Goal: Task Accomplishment & Management: Complete application form

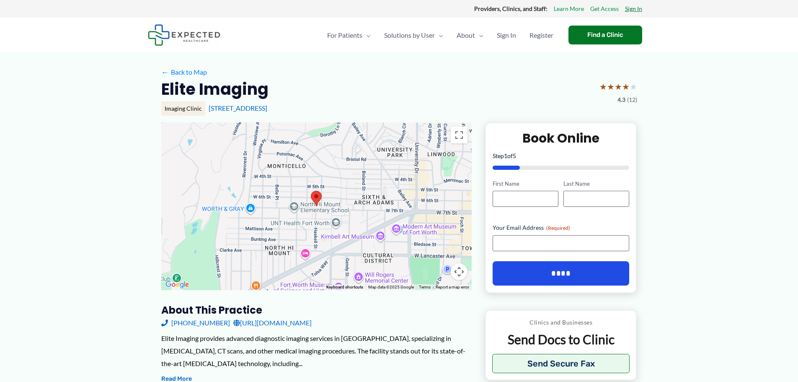
click at [632, 8] on link "Sign In" at bounding box center [633, 8] width 17 height 11
click at [602, 8] on link "Get Access" at bounding box center [604, 8] width 28 height 11
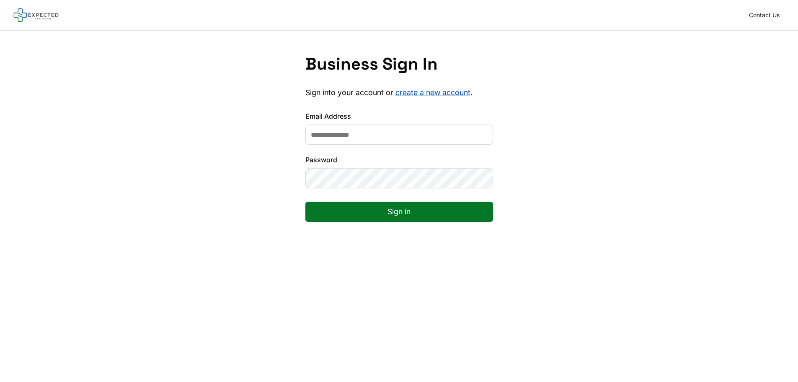
click at [355, 136] on input "Email Address" at bounding box center [399, 134] width 188 height 20
click at [593, 175] on div "Business Sign In Sign into your account or create a new account . Email Address…" at bounding box center [399, 145] width 798 height 228
